Goal: Check status: Check status

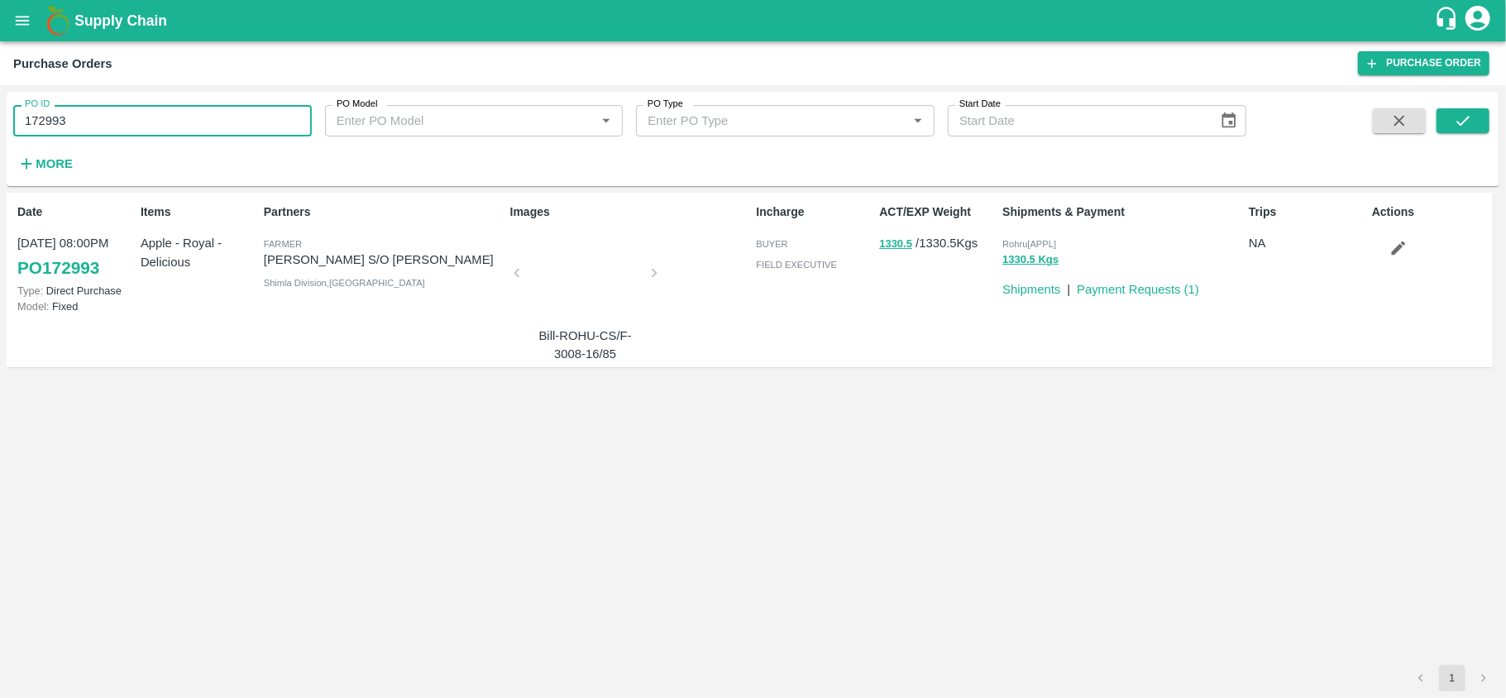
click at [170, 123] on input "172993" at bounding box center [162, 120] width 299 height 31
click at [1457, 117] on icon "submit" at bounding box center [1463, 121] width 18 height 18
click at [154, 119] on input "172896" at bounding box center [162, 120] width 299 height 31
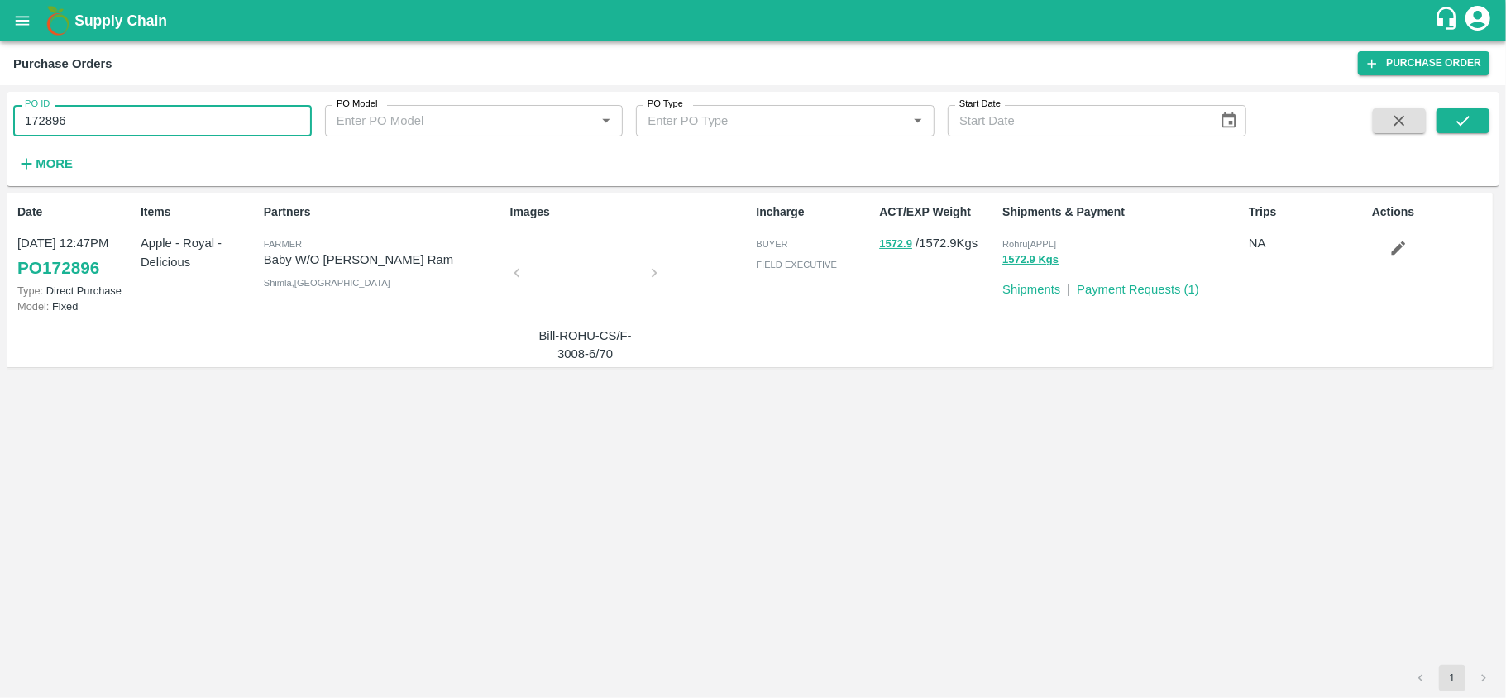
paste input "text"
type input "172309"
click at [1450, 110] on button "submit" at bounding box center [1462, 120] width 53 height 25
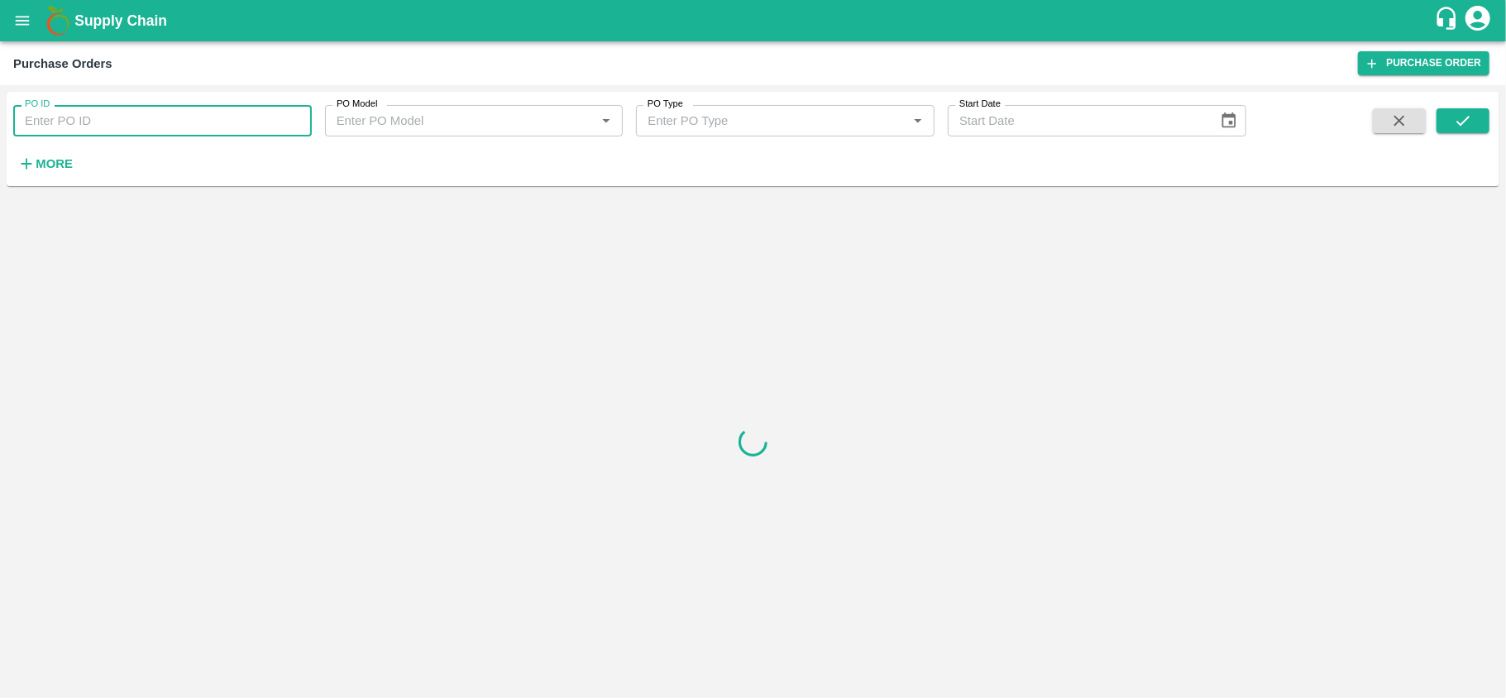
click at [129, 124] on input "PO ID" at bounding box center [162, 120] width 299 height 31
paste input "172069"
click at [1467, 123] on icon "submit" at bounding box center [1463, 121] width 18 height 18
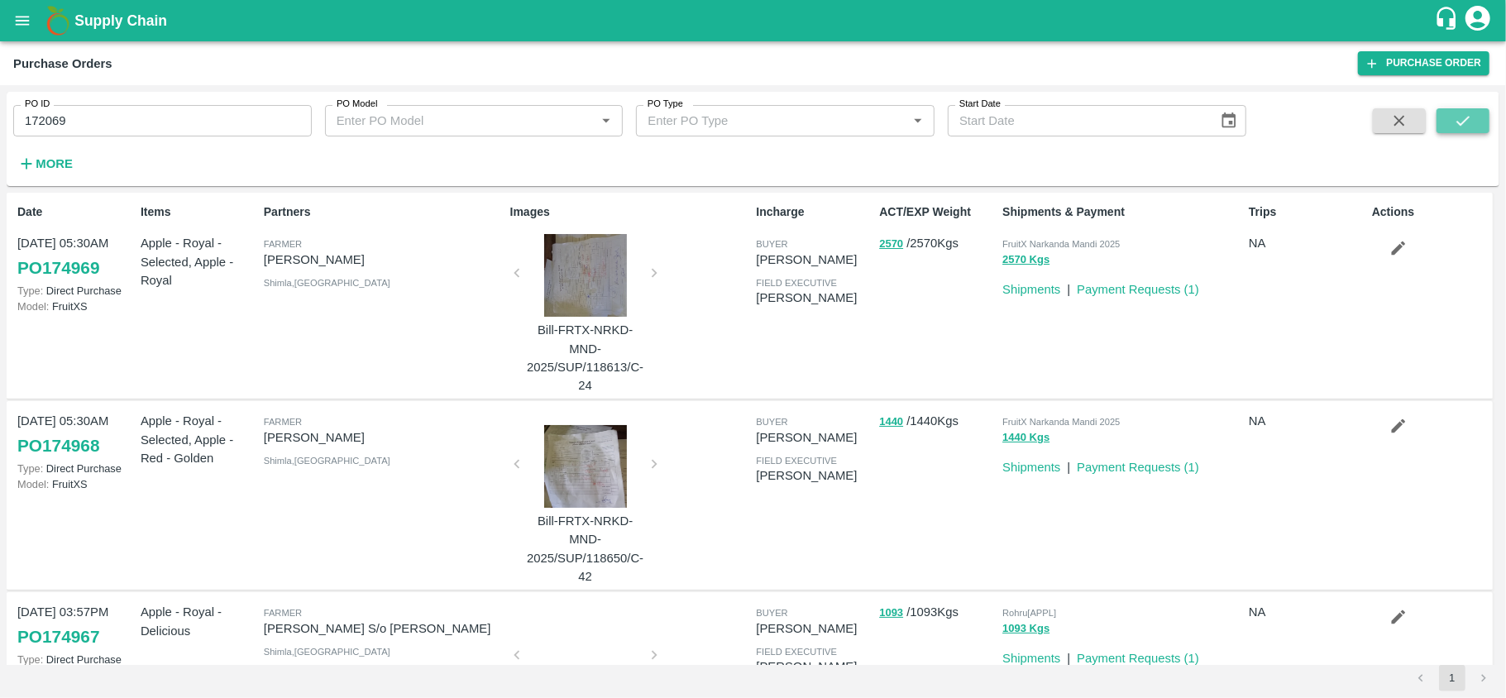
click at [1462, 113] on icon "submit" at bounding box center [1463, 121] width 18 height 18
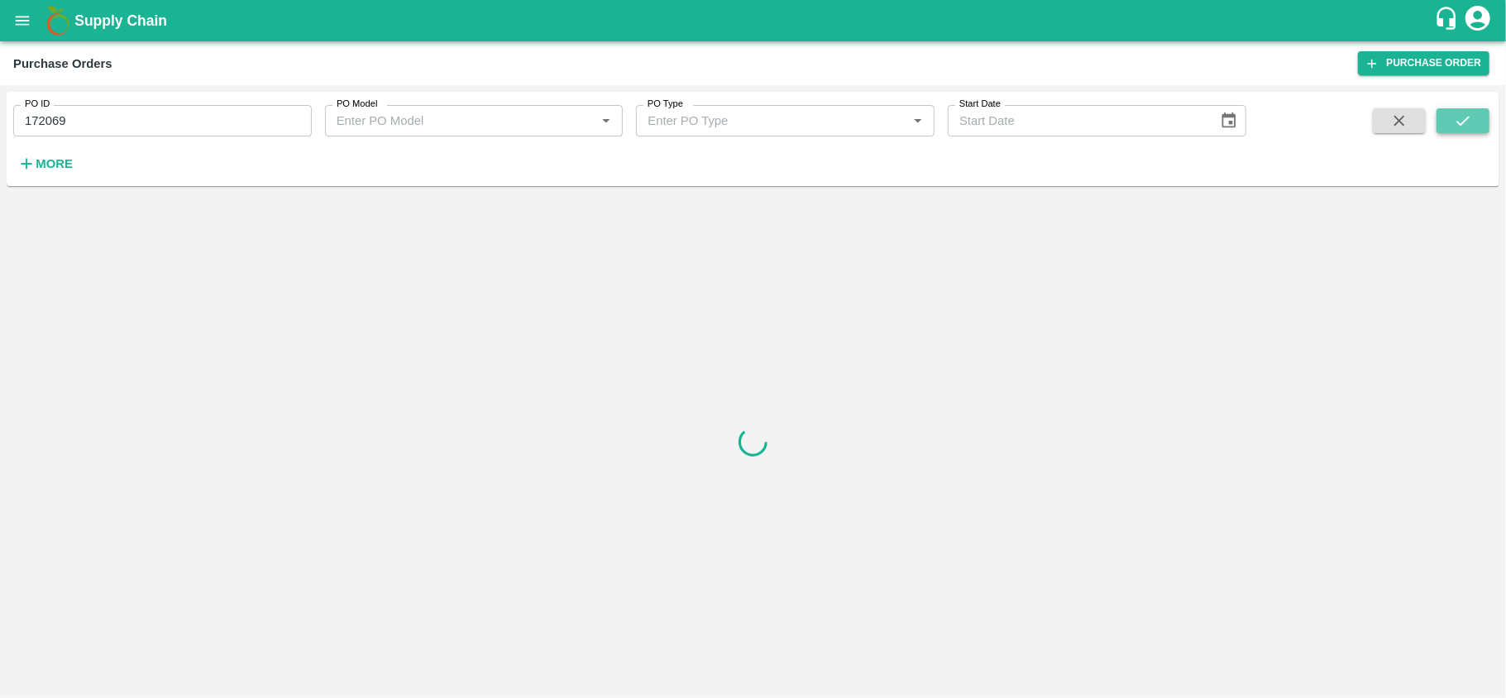
click at [1479, 121] on button "submit" at bounding box center [1462, 120] width 53 height 25
click at [141, 120] on input "172069" at bounding box center [162, 120] width 299 height 31
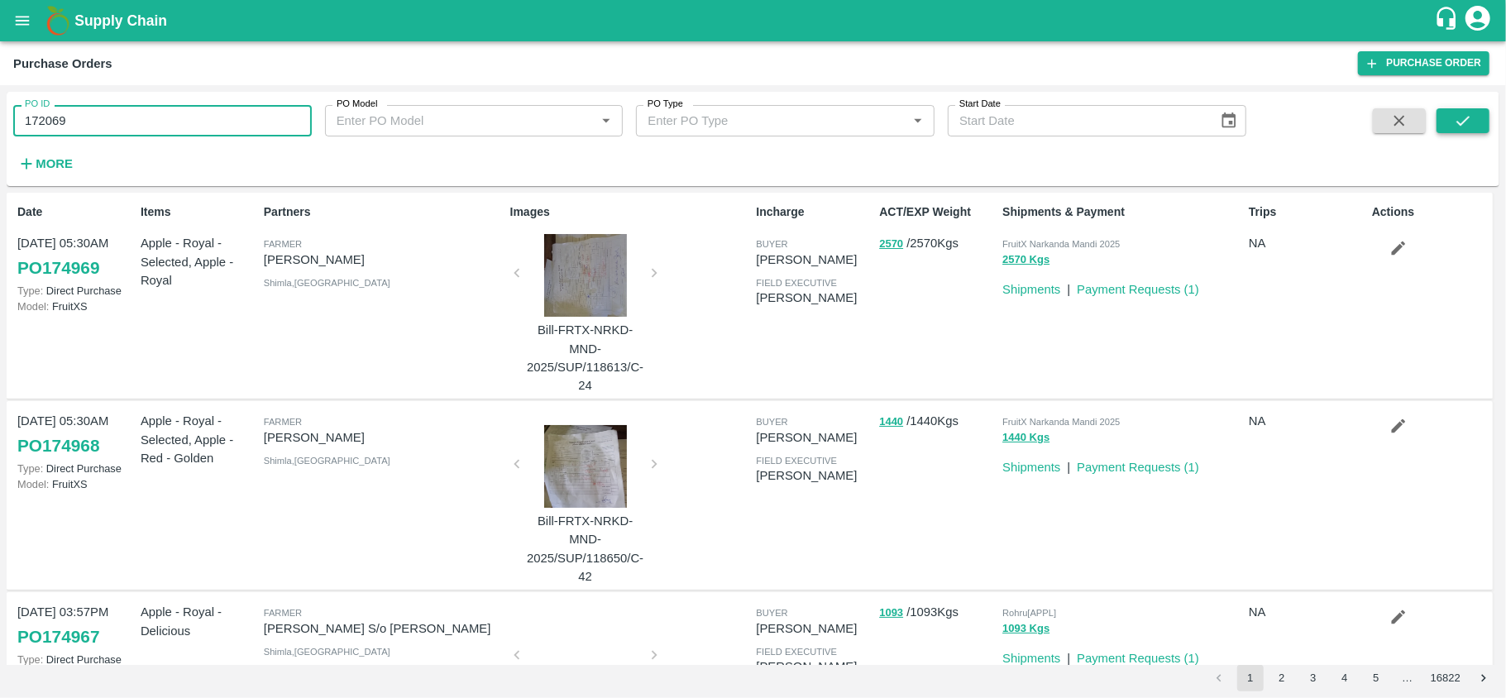
type input "172069"
click at [1469, 124] on icon "submit" at bounding box center [1463, 121] width 18 height 18
